Goal: Information Seeking & Learning: Learn about a topic

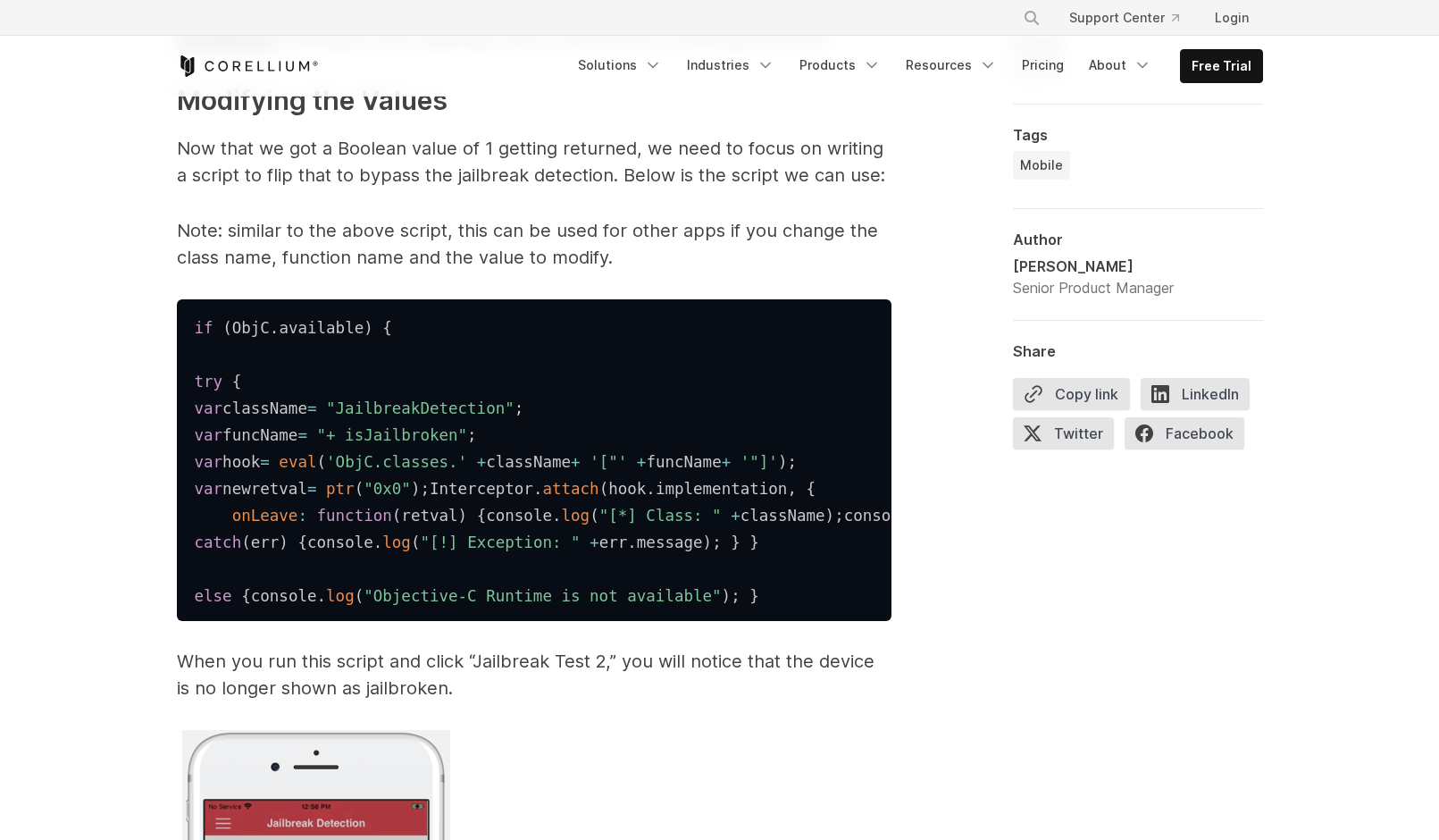
scroll to position [6581, 0]
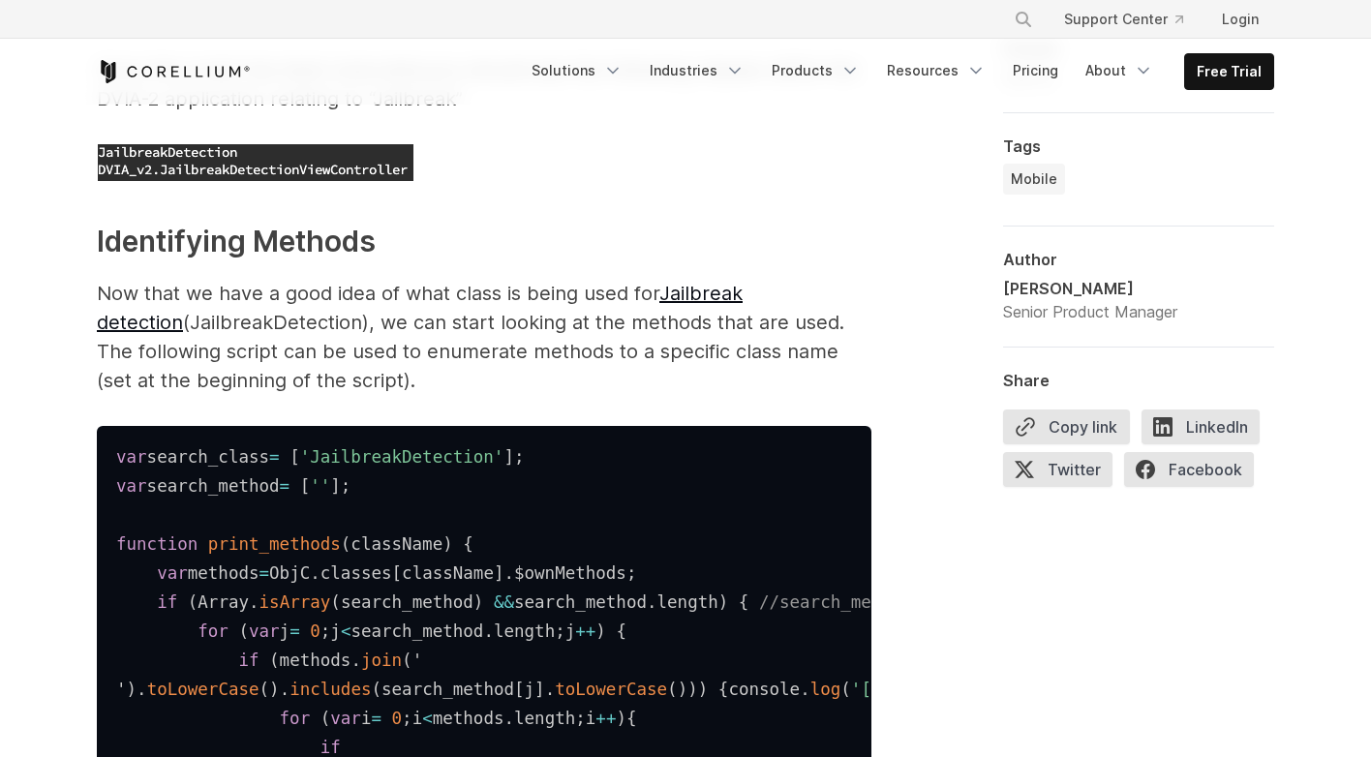
scroll to position [5386, 0]
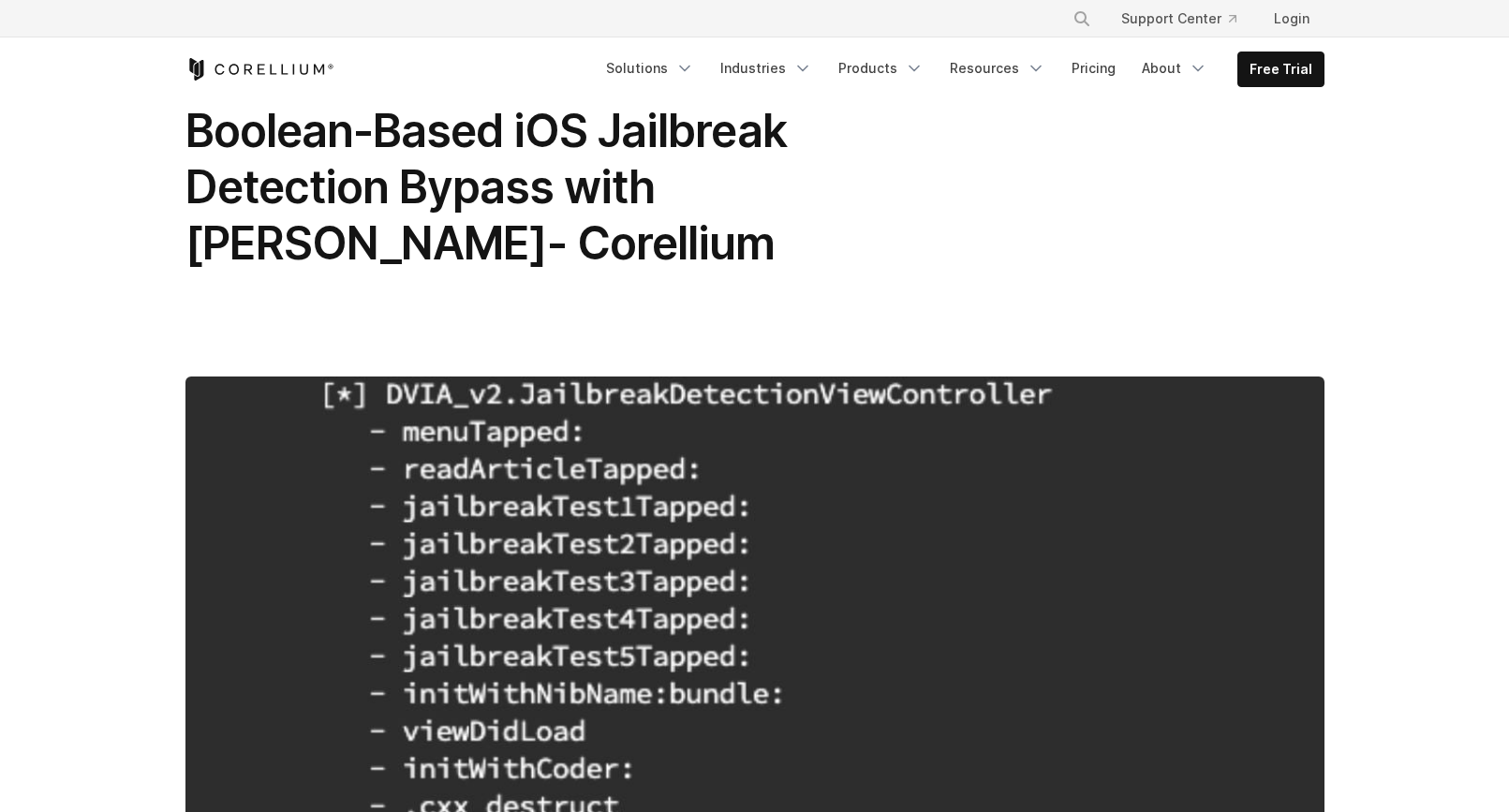
scroll to position [64, 0]
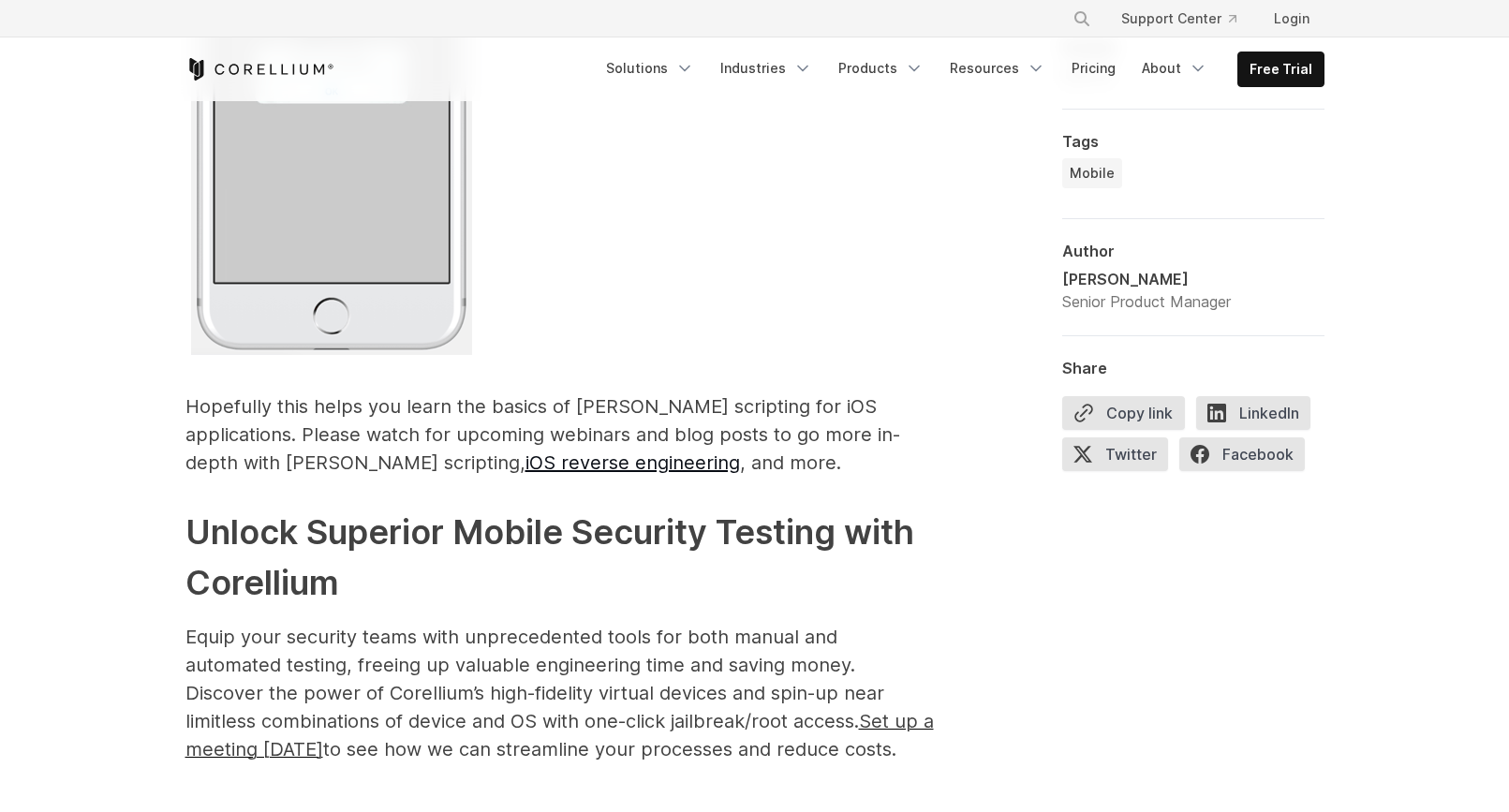
scroll to position [9125, 0]
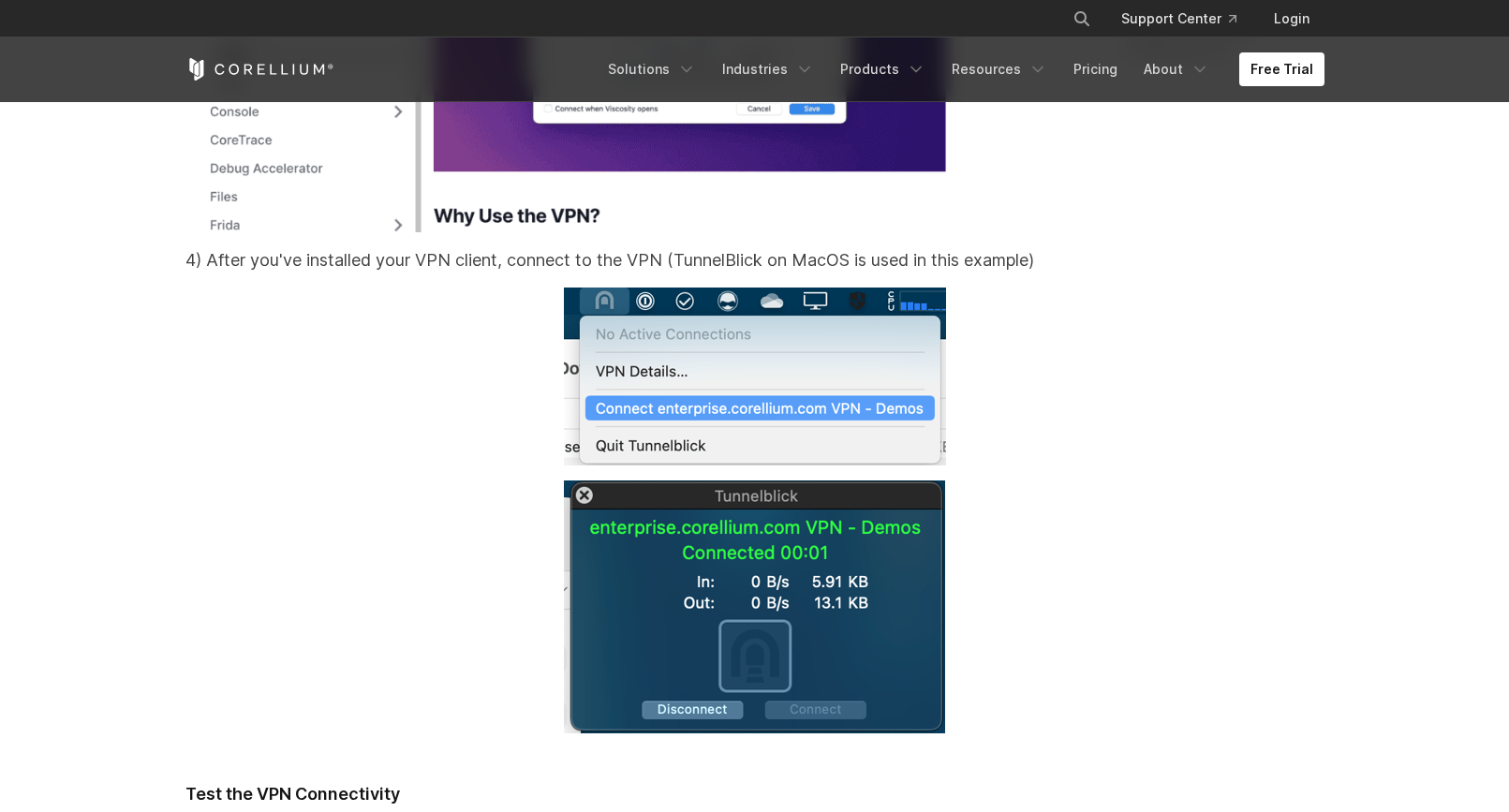
scroll to position [14616, 0]
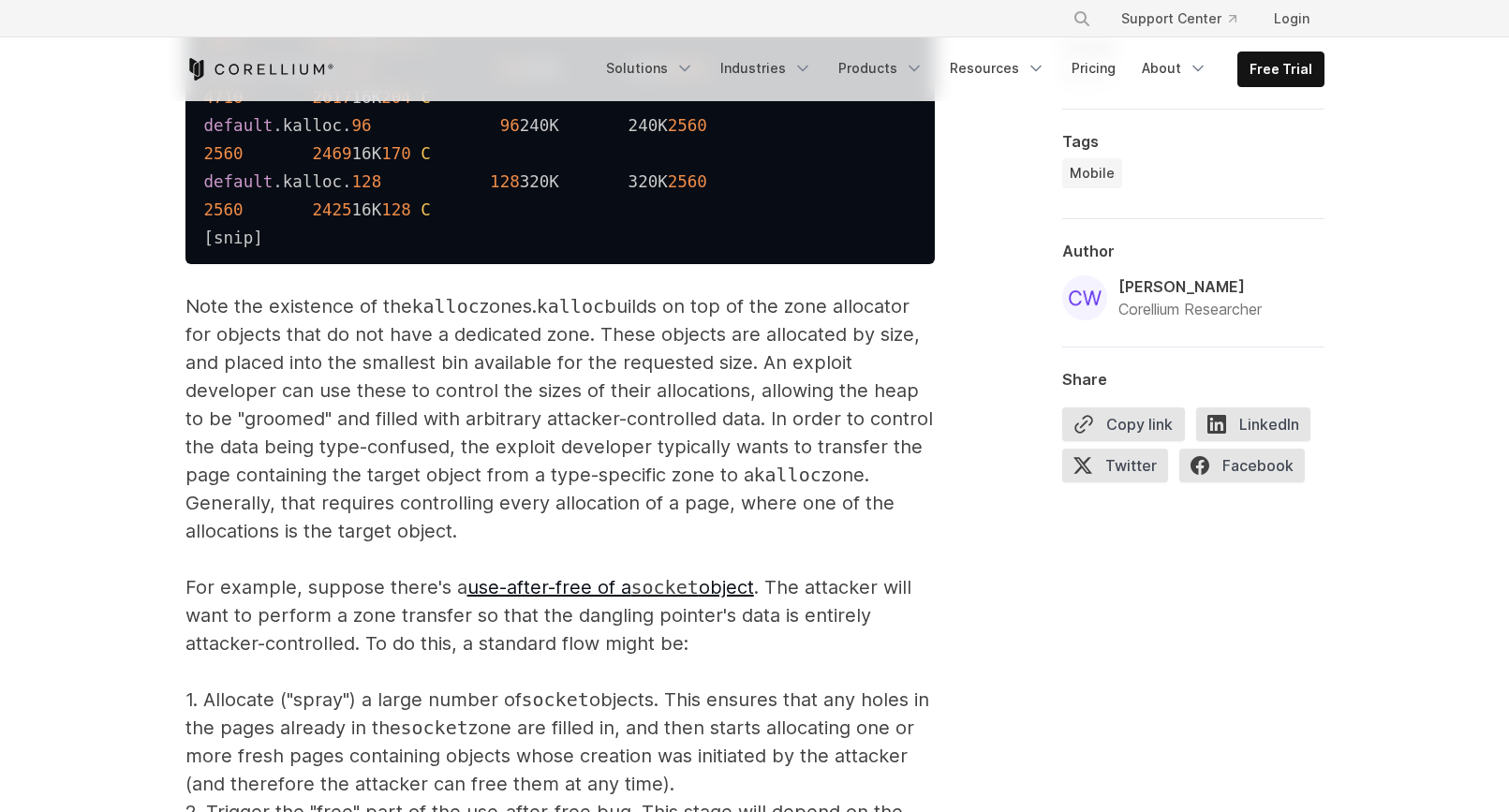
scroll to position [3759, 0]
